Goal: Information Seeking & Learning: Learn about a topic

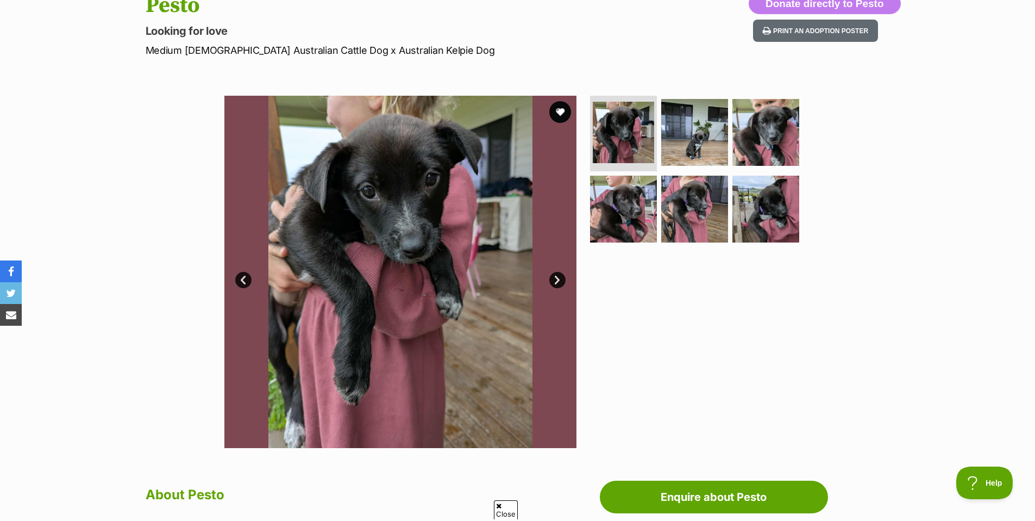
click at [559, 281] on link "Next" at bounding box center [557, 280] width 16 height 16
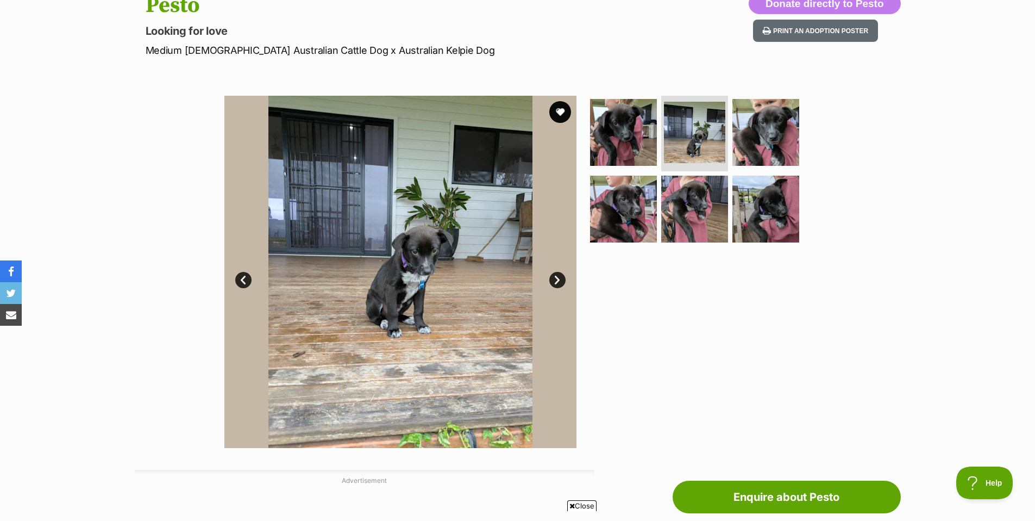
click at [559, 281] on link "Next" at bounding box center [557, 280] width 16 height 16
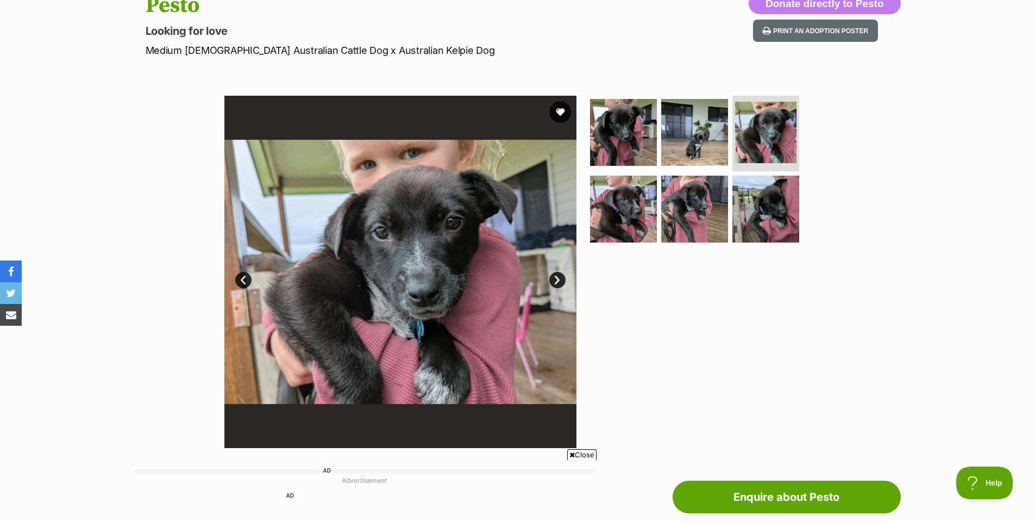
click at [559, 281] on link "Next" at bounding box center [557, 280] width 16 height 16
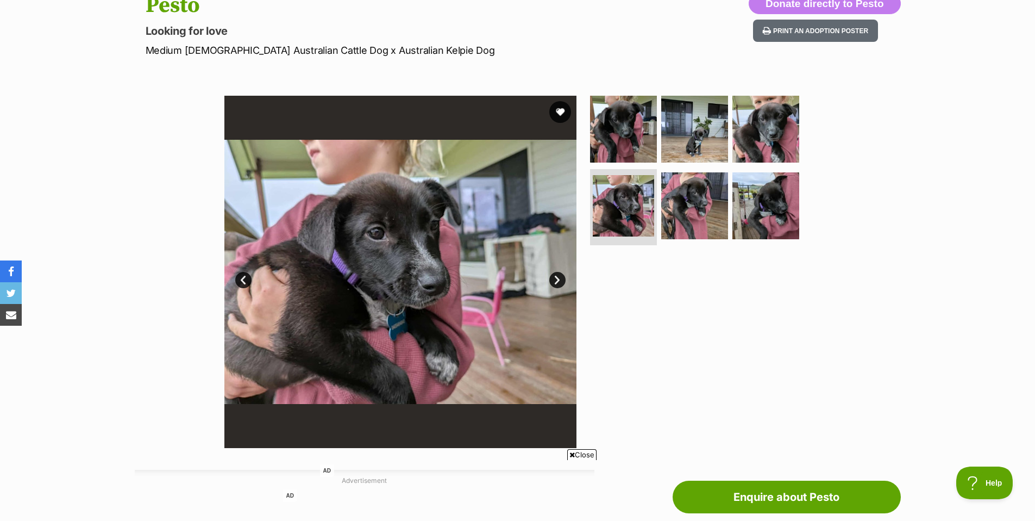
click at [559, 281] on link "Next" at bounding box center [557, 280] width 16 height 16
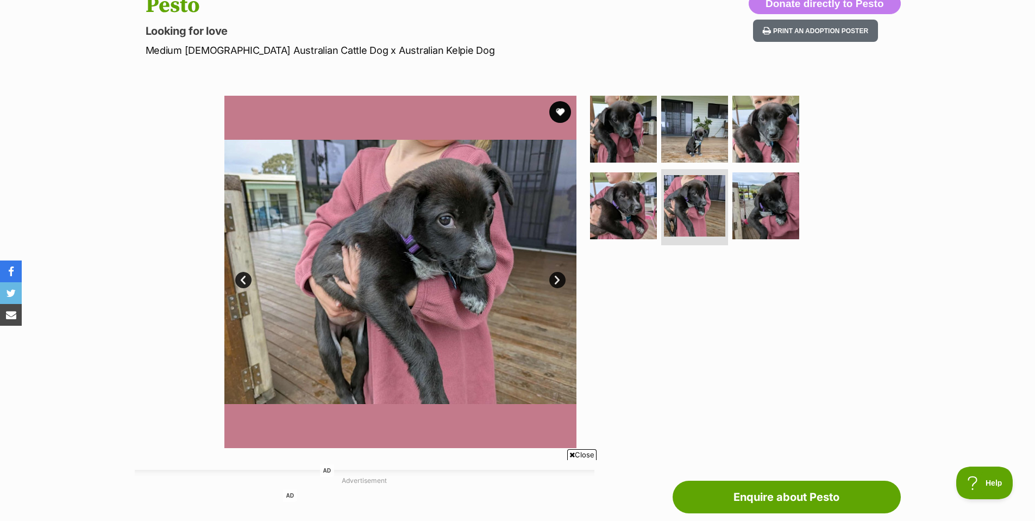
click at [559, 281] on link "Next" at bounding box center [557, 280] width 16 height 16
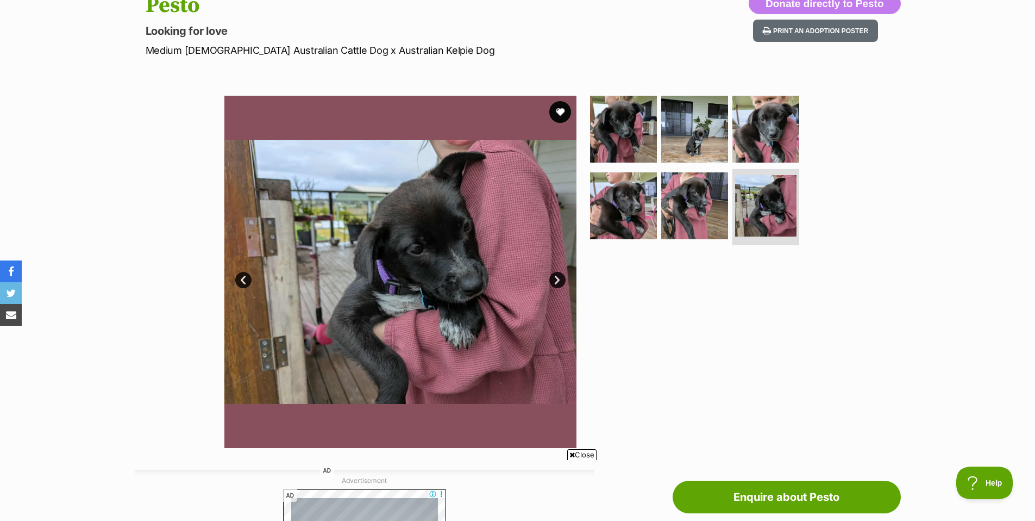
click at [559, 281] on link "Next" at bounding box center [557, 280] width 16 height 16
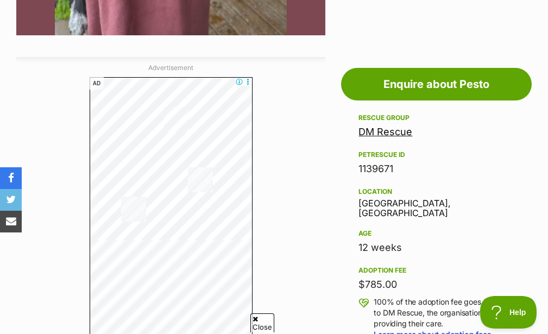
scroll to position [522, 0]
